Goal: Information Seeking & Learning: Learn about a topic

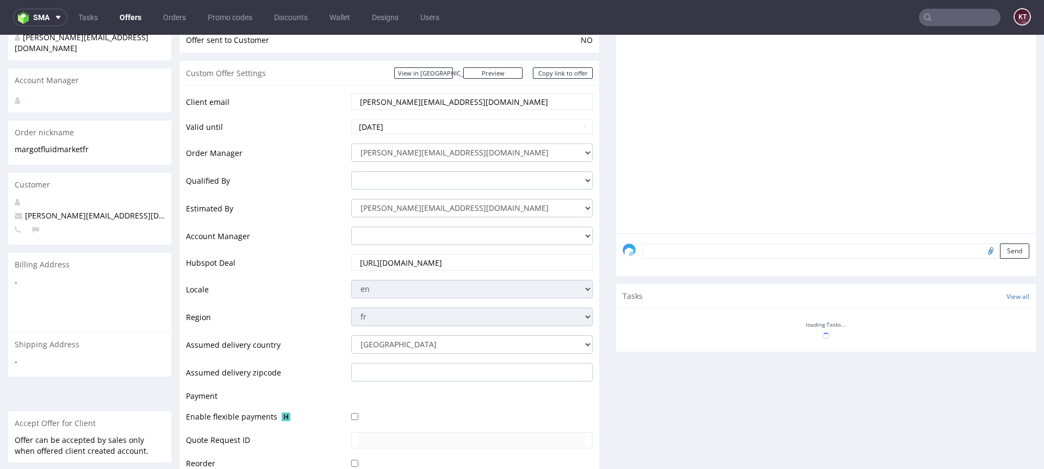
scroll to position [134, 0]
click at [560, 257] on input "[URL][DOMAIN_NAME]" at bounding box center [472, 260] width 226 height 15
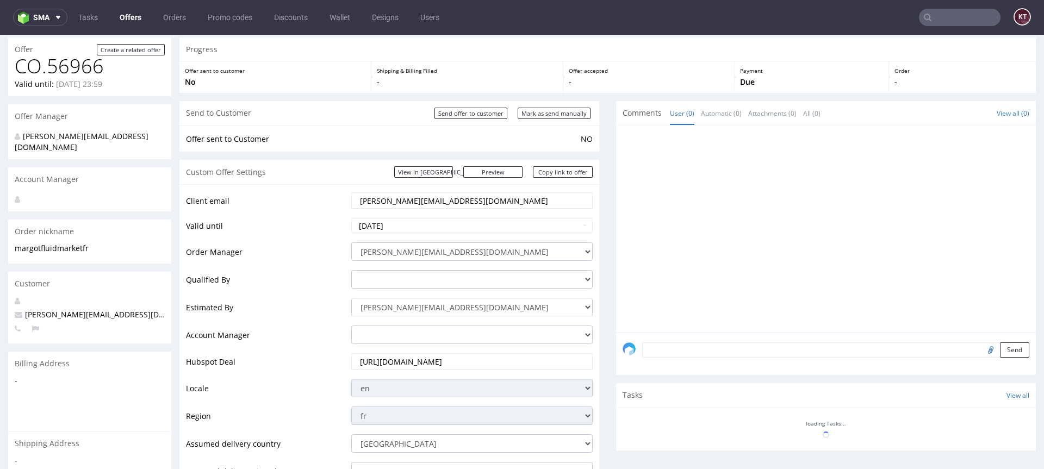
scroll to position [32, 0]
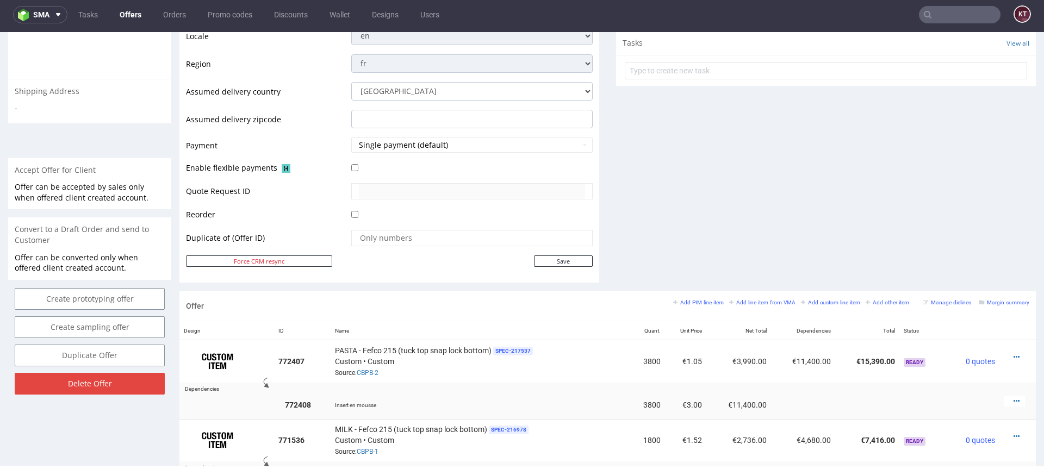
scroll to position [392, 0]
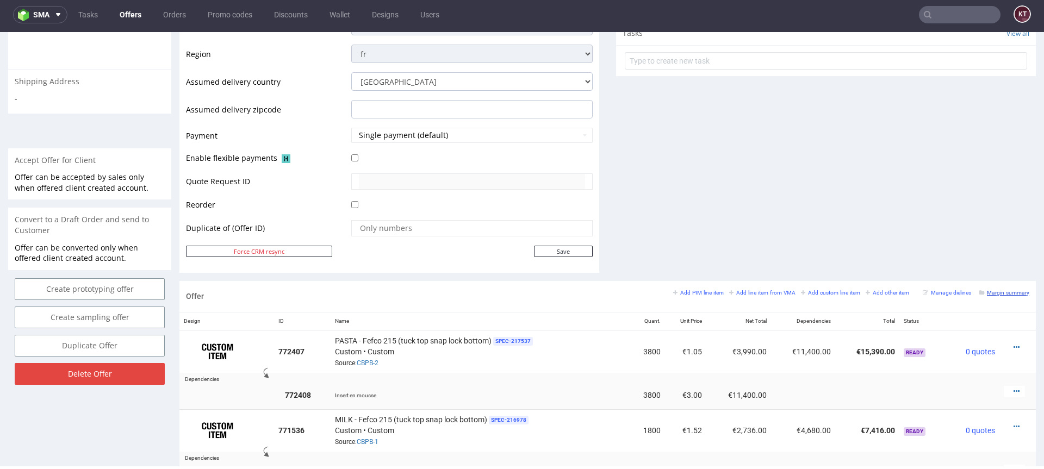
click at [995, 294] on small "Margin summary" at bounding box center [1004, 293] width 50 height 6
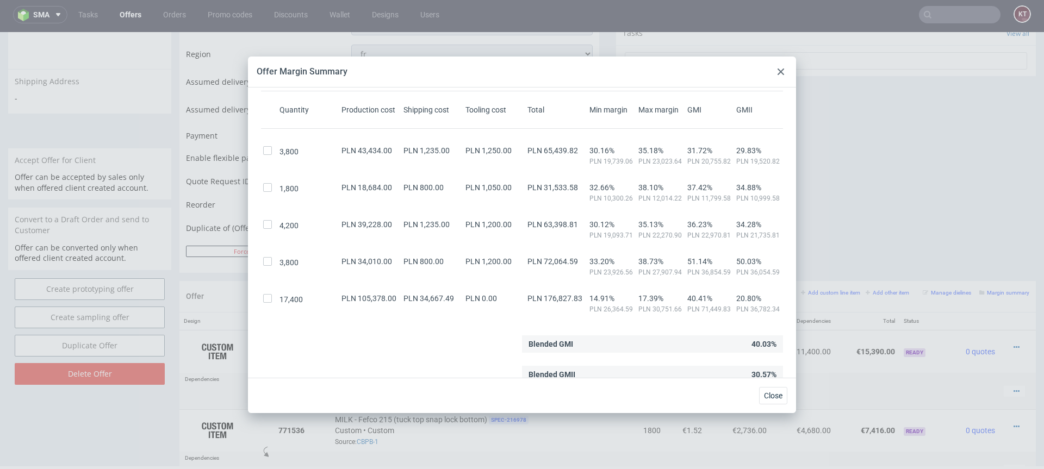
scroll to position [50, 0]
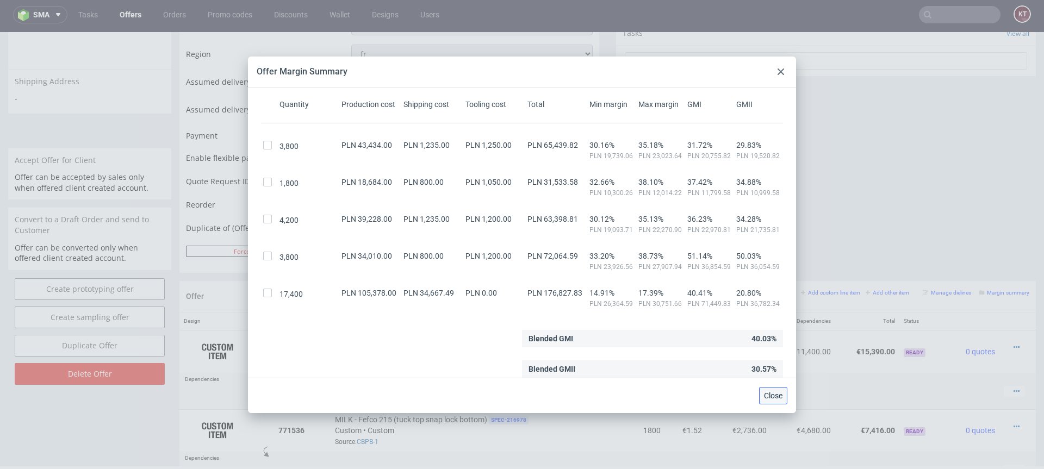
click at [768, 396] on span "Close" at bounding box center [773, 396] width 18 height 8
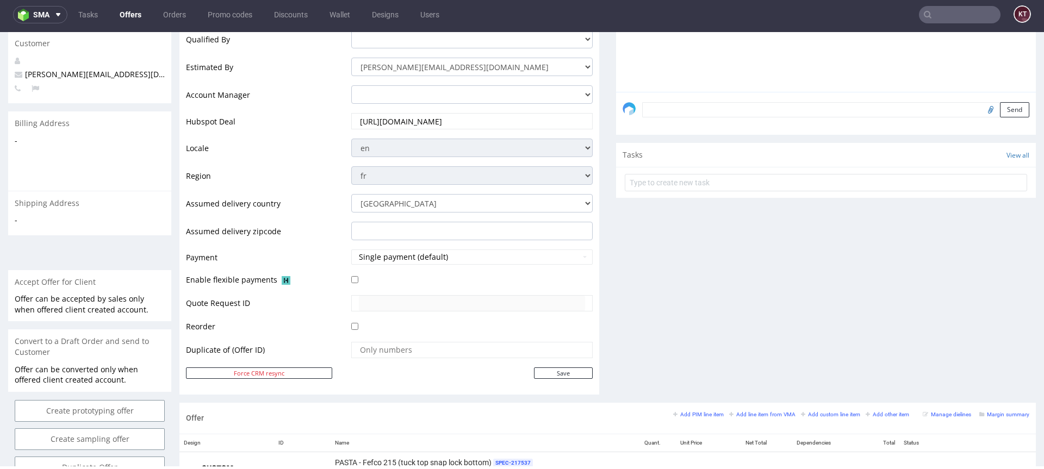
scroll to position [222, 0]
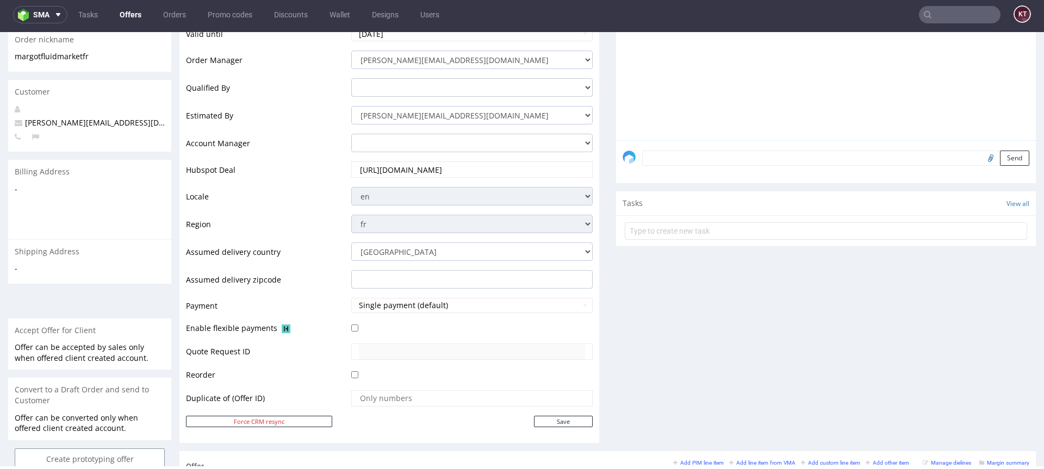
click at [478, 170] on input "[URL][DOMAIN_NAME]" at bounding box center [472, 169] width 226 height 15
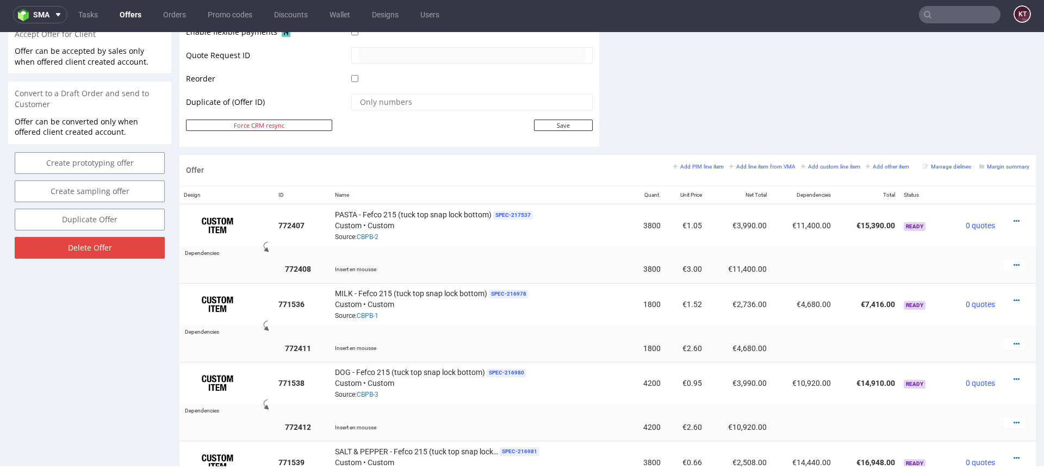
scroll to position [478, 0]
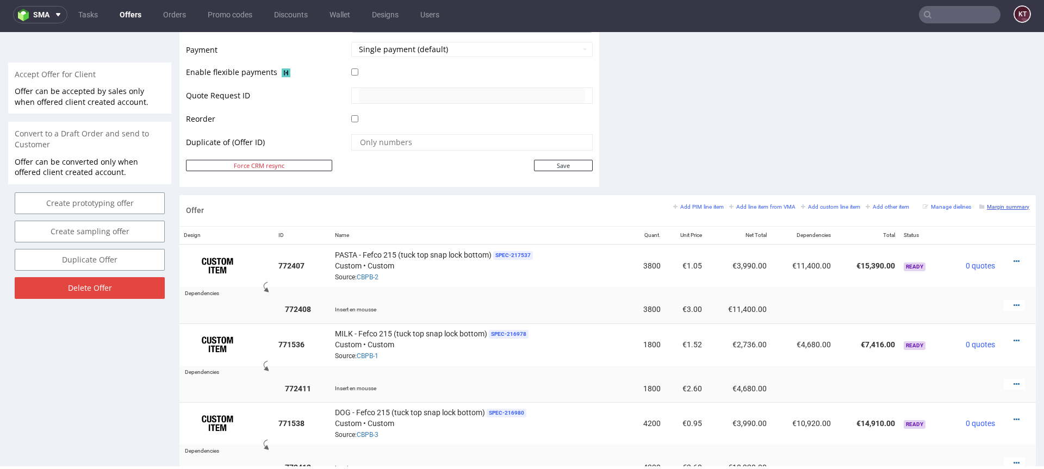
click at [1004, 206] on small "Margin summary" at bounding box center [1004, 207] width 50 height 6
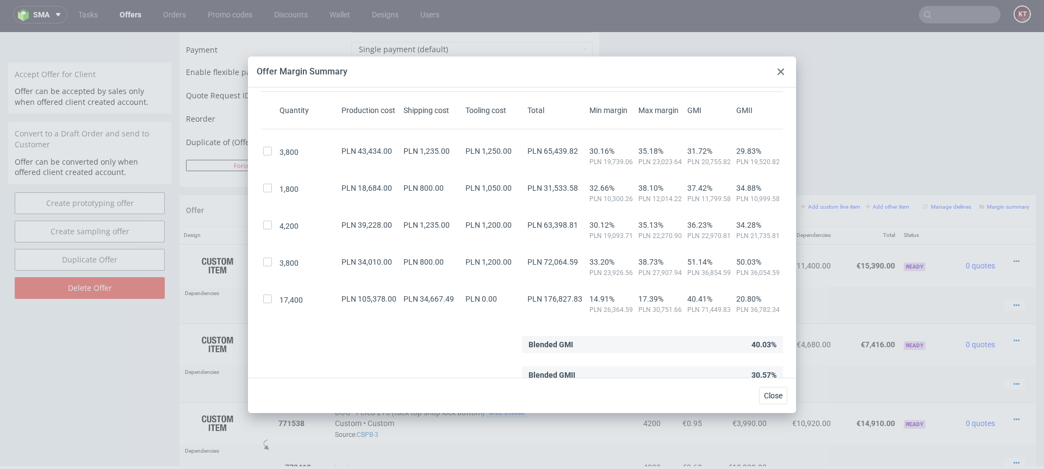
scroll to position [50, 0]
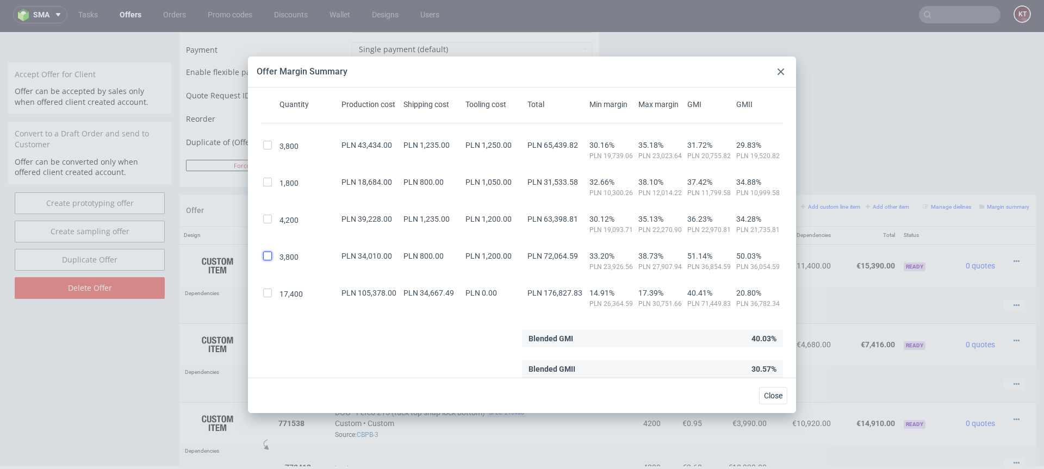
click at [266, 255] on input "checkbox" at bounding box center [267, 256] width 9 height 9
checkbox input "true"
click at [266, 223] on input "checkbox" at bounding box center [267, 219] width 9 height 9
checkbox input "true"
click at [266, 176] on div "1,800 PLN 18,684.00 PLN 800.00 PLN 1,050.00 PLN 31,533.58 32.66% PLN 10,300.26 …" at bounding box center [522, 183] width 522 height 28
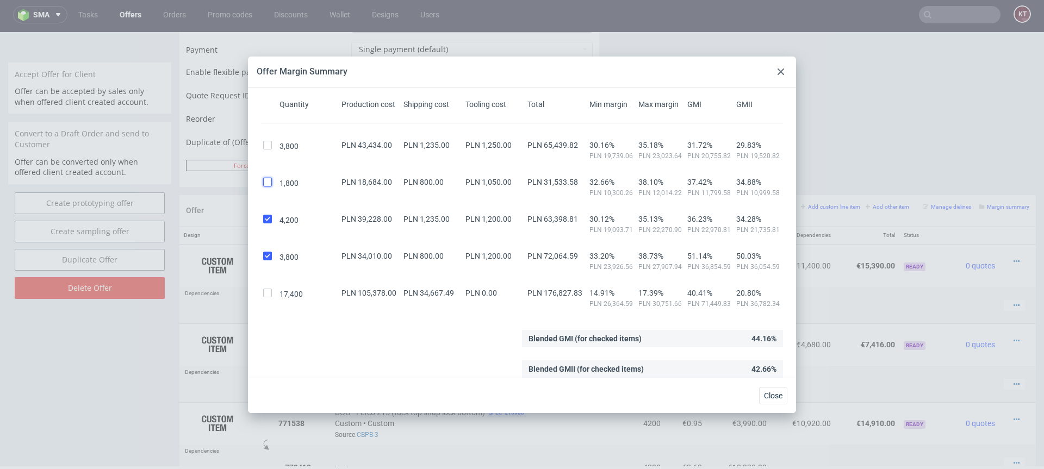
click at [266, 179] on input "checkbox" at bounding box center [267, 182] width 9 height 9
checkbox input "true"
click at [266, 137] on div "3,800 PLN 43,434.00 PLN 1,235.00 PLN 1,250.00 PLN 65,439.82 30.16% PLN 19,739.0…" at bounding box center [522, 146] width 522 height 28
click at [266, 145] on input "checkbox" at bounding box center [267, 145] width 9 height 9
checkbox input "true"
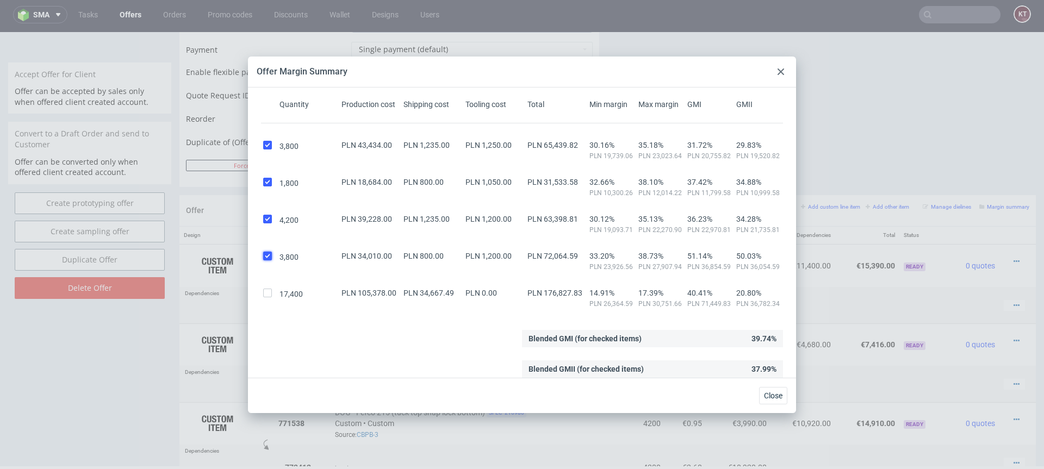
click at [267, 252] on input "checkbox" at bounding box center [267, 256] width 9 height 9
checkbox input "false"
click at [267, 221] on input "checkbox" at bounding box center [267, 219] width 9 height 9
checkbox input "false"
click at [267, 183] on input "checkbox" at bounding box center [267, 182] width 9 height 9
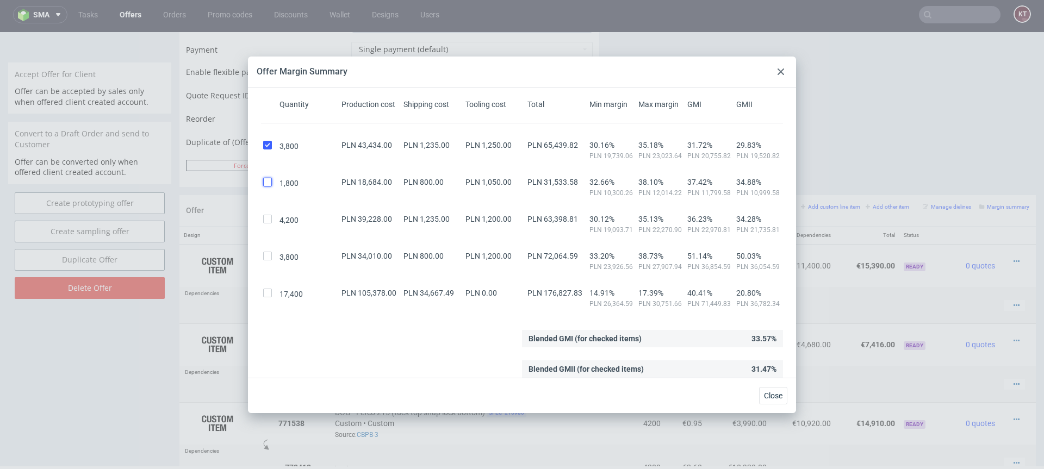
checkbox input "false"
click at [267, 142] on input "checkbox" at bounding box center [267, 145] width 9 height 9
checkbox input "false"
click at [265, 292] on input "checkbox" at bounding box center [267, 293] width 9 height 9
checkbox input "true"
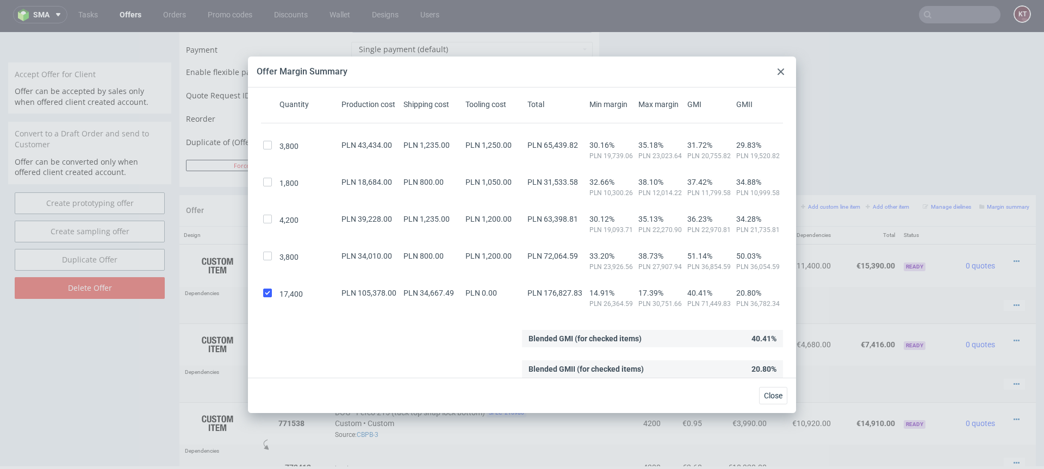
click at [780, 77] on div at bounding box center [780, 71] width 13 height 13
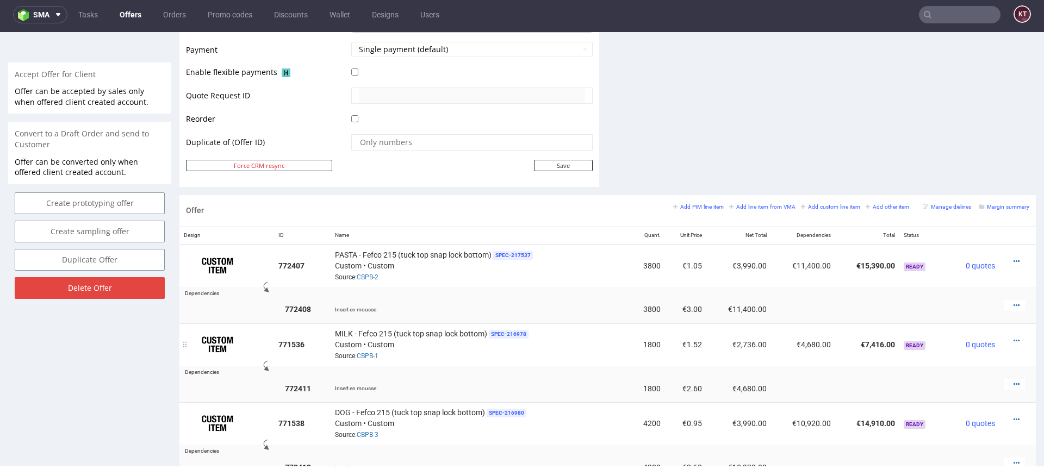
click at [559, 357] on div "MILK - Fefco 215 (tuck top snap lock bottom) SPEC- 216978 Custom • Custom Sourc…" at bounding box center [477, 345] width 284 height 34
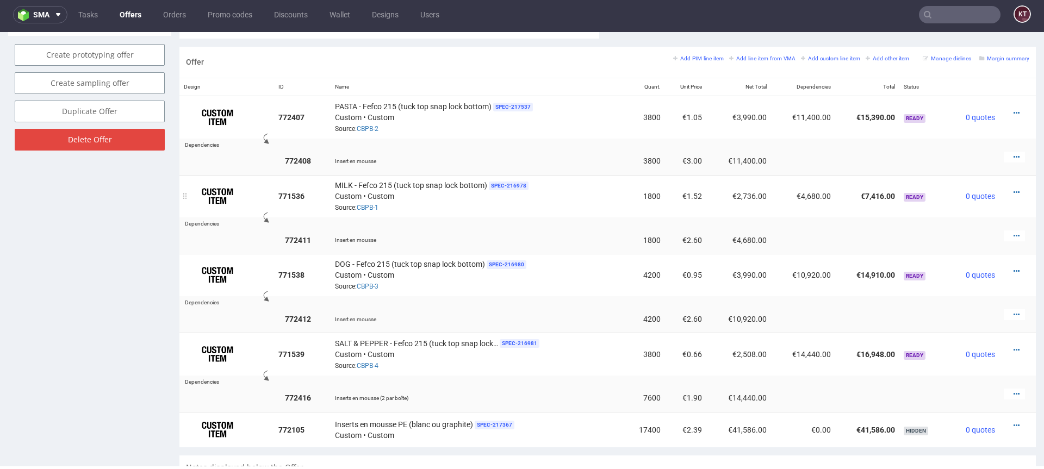
scroll to position [626, 0]
